Goal: Task Accomplishment & Management: Use online tool/utility

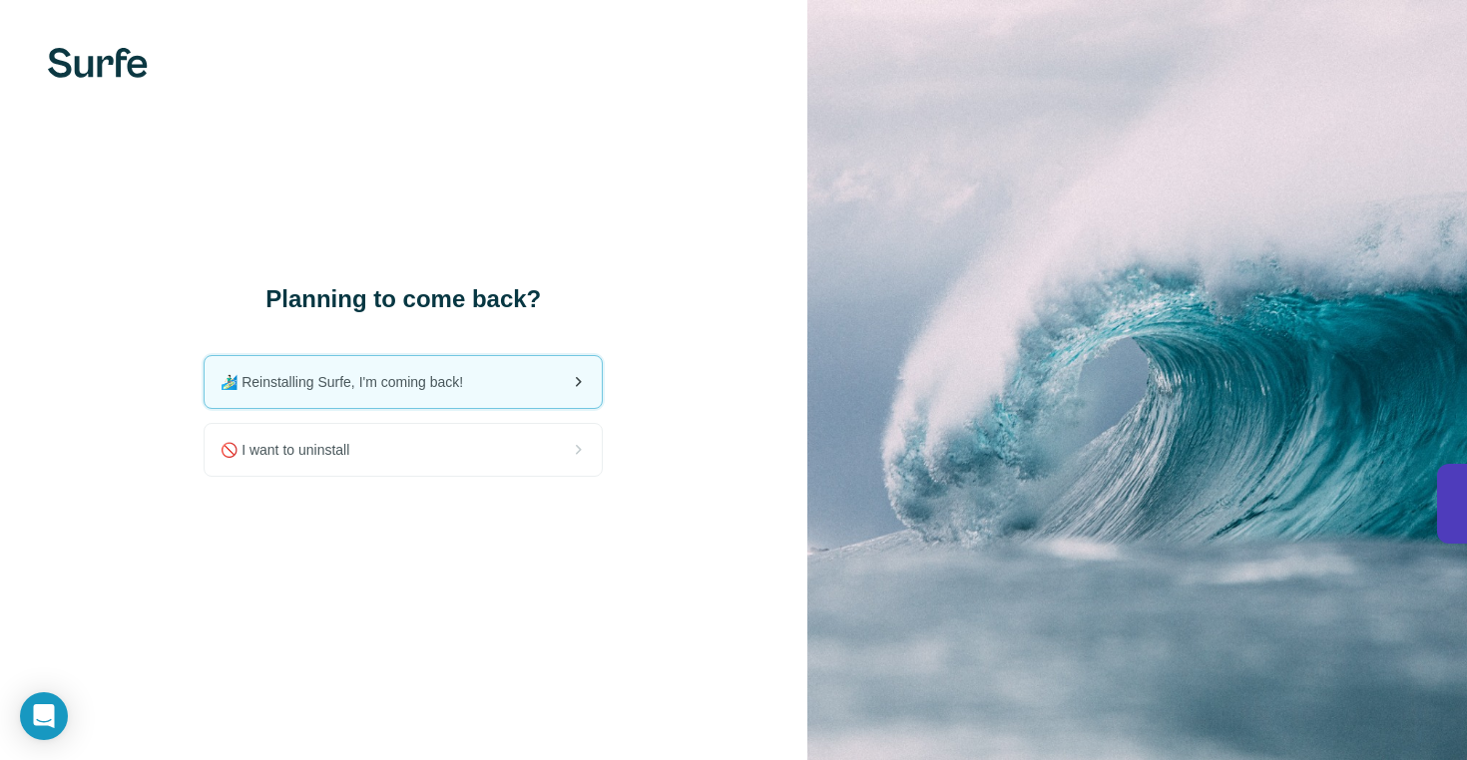
click at [490, 384] on div "🏄🏻‍♂️ Reinstalling Surfe, I'm coming back!" at bounding box center [403, 382] width 397 height 52
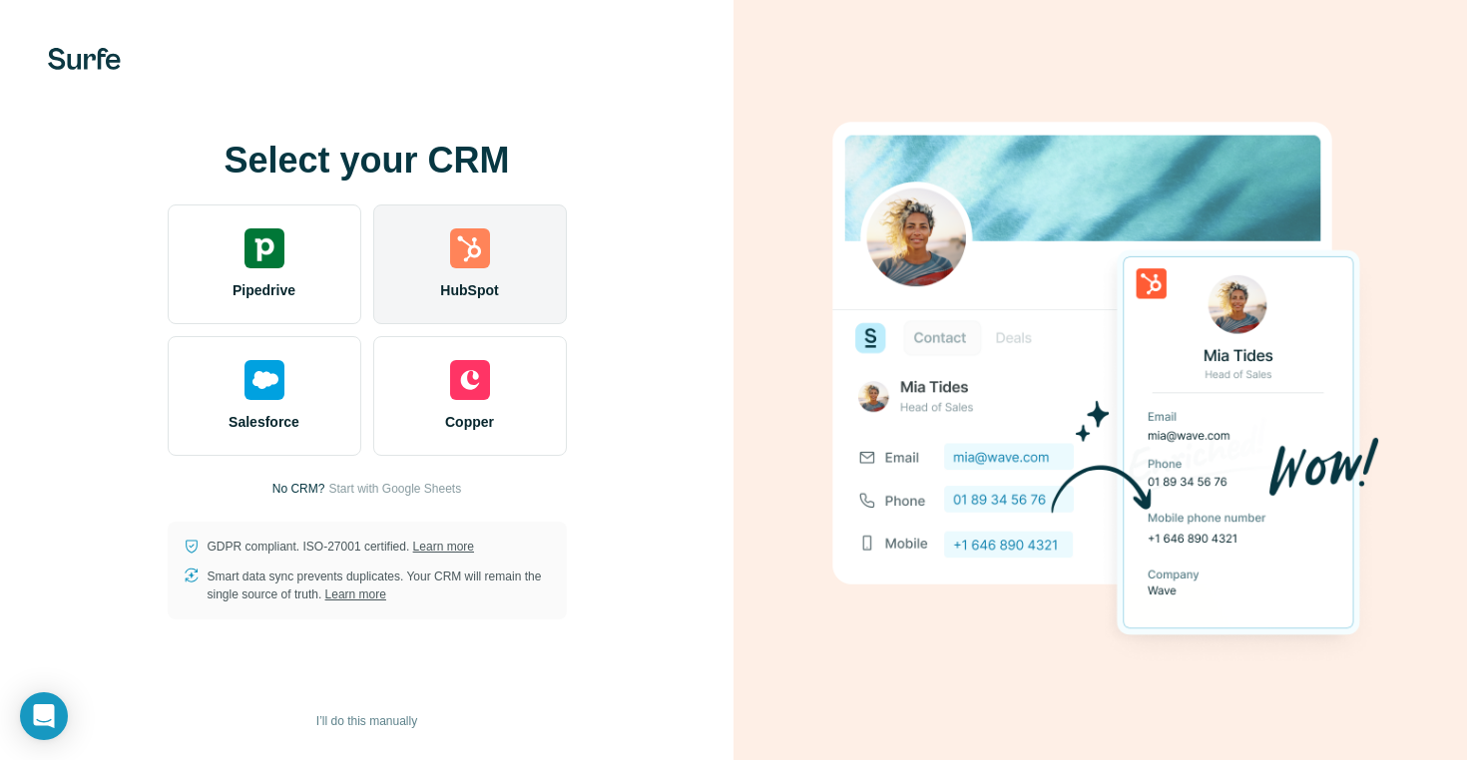
click at [458, 257] on img at bounding box center [470, 248] width 40 height 40
